Goal: Navigation & Orientation: Find specific page/section

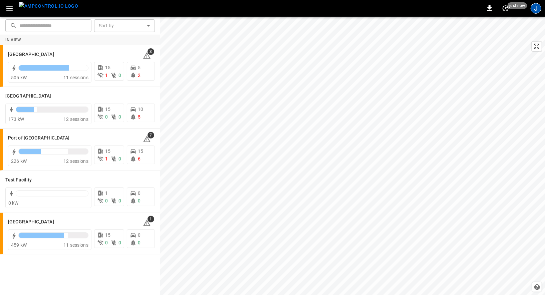
click at [537, 8] on div "J" at bounding box center [535, 8] width 11 height 11
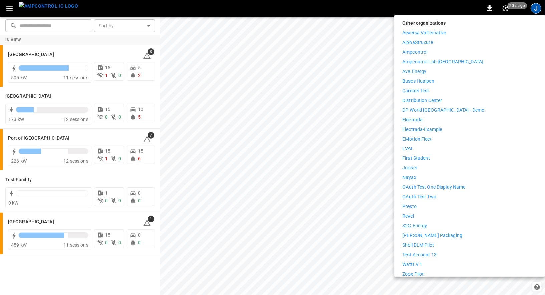
scroll to position [87, 0]
